Goal: Information Seeking & Learning: Learn about a topic

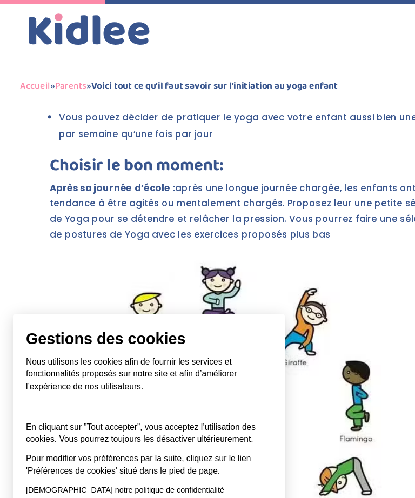
scroll to position [783, 0]
click at [211, 433] on button "Tout accepter" at bounding box center [200, 444] width 76 height 23
checkbox input "true"
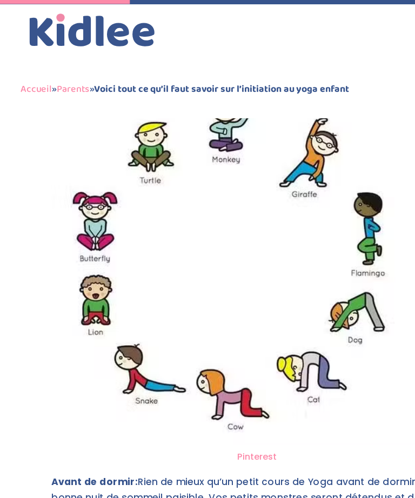
scroll to position [926, 37]
